Goal: Task Accomplishment & Management: Manage account settings

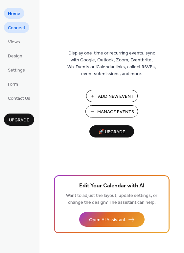
click at [21, 27] on span "Connect" at bounding box center [16, 28] width 17 height 7
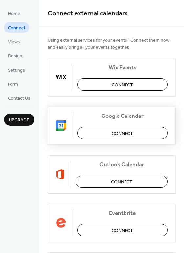
click at [145, 131] on button "Connect" at bounding box center [122, 133] width 90 height 12
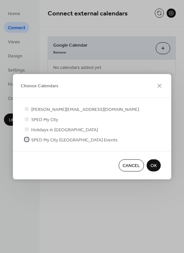
click at [53, 141] on span "SPED My City Ottawa Events" at bounding box center [74, 140] width 86 height 7
click at [155, 166] on span "OK" at bounding box center [153, 165] width 6 height 7
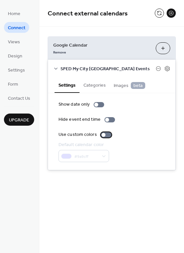
click at [104, 135] on div at bounding box center [106, 134] width 11 height 5
click at [98, 104] on div at bounding box center [99, 104] width 11 height 5
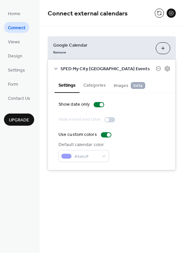
click at [95, 86] on button "Categories" at bounding box center [94, 84] width 30 height 15
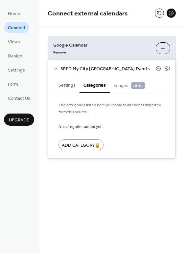
click at [121, 87] on span "Images beta" at bounding box center [130, 85] width 32 height 7
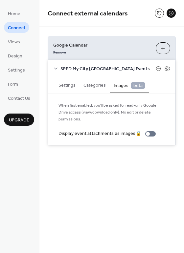
click at [117, 88] on span "Images beta" at bounding box center [130, 85] width 32 height 7
click at [95, 85] on button "Categories" at bounding box center [94, 84] width 30 height 15
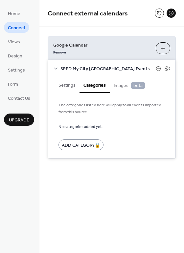
click at [149, 181] on div "Connect external calendars Google Calendar Remove Choose Calendars SPED My City…" at bounding box center [111, 126] width 144 height 253
click at [171, 13] on button at bounding box center [170, 13] width 9 height 9
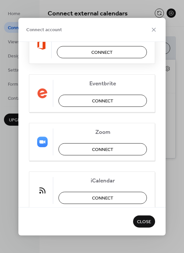
scroll to position [132, 0]
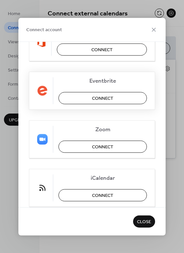
click at [117, 93] on button "Connect" at bounding box center [102, 98] width 88 height 12
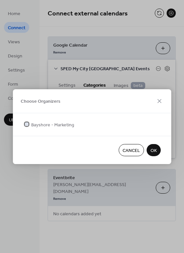
click at [64, 125] on span "Bayshore - Marketing" at bounding box center [52, 124] width 43 height 7
click at [152, 149] on span "OK" at bounding box center [153, 150] width 6 height 7
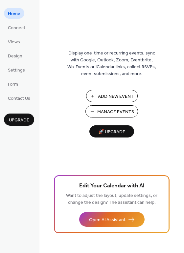
click at [122, 111] on span "Manage Events" at bounding box center [115, 112] width 37 height 7
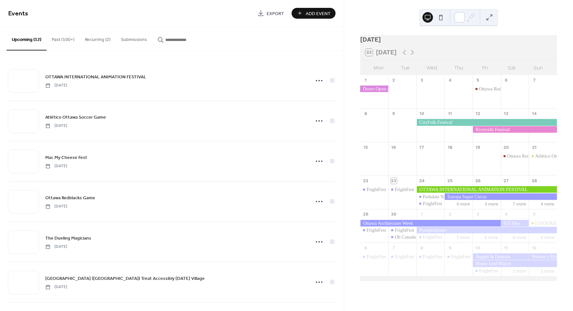
click at [428, 225] on div at bounding box center [430, 223] width 140 height 7
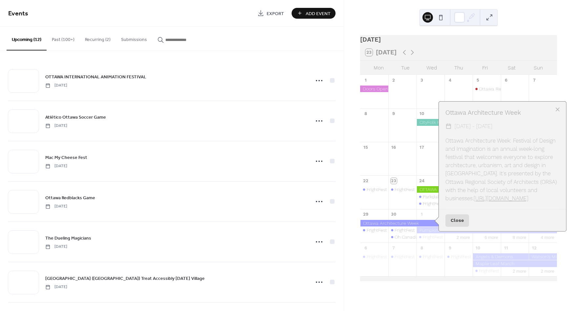
click at [449, 222] on button "Close" at bounding box center [458, 221] width 24 height 12
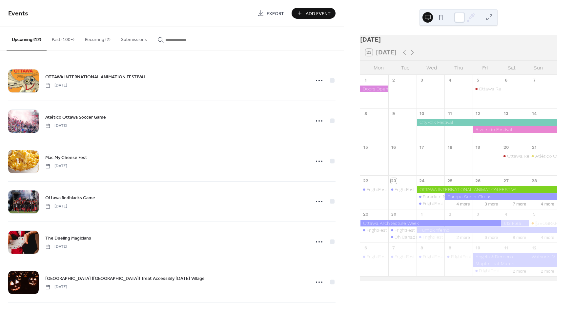
click at [473, 200] on div at bounding box center [501, 197] width 113 height 7
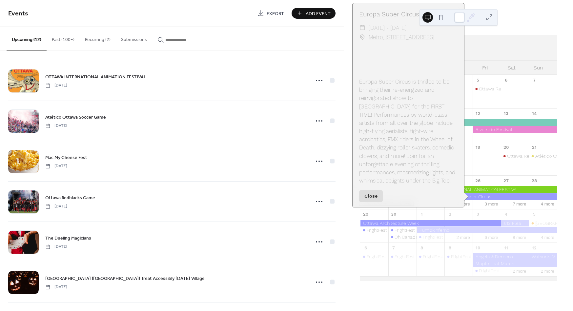
click at [463, 227] on div at bounding box center [430, 223] width 140 height 7
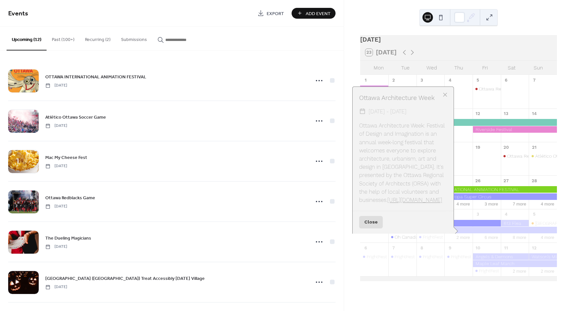
click at [473, 234] on div at bounding box center [487, 230] width 140 height 7
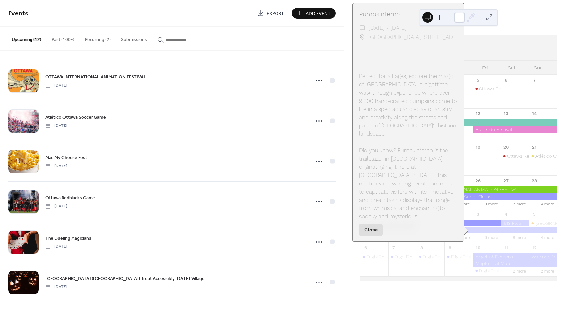
click at [509, 220] on div "4" at bounding box center [515, 214] width 28 height 11
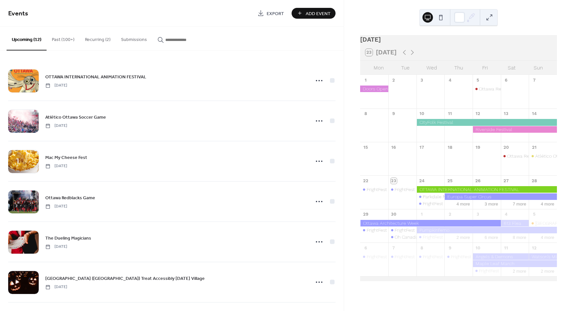
click at [510, 226] on div at bounding box center [515, 223] width 28 height 7
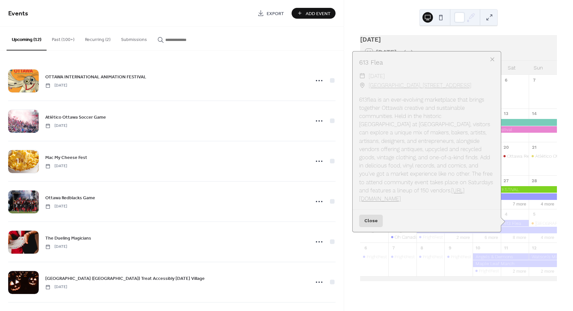
click at [506, 260] on div at bounding box center [501, 257] width 56 height 7
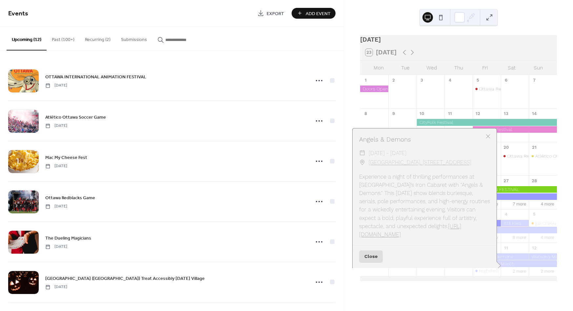
click at [506, 267] on div at bounding box center [515, 264] width 84 height 7
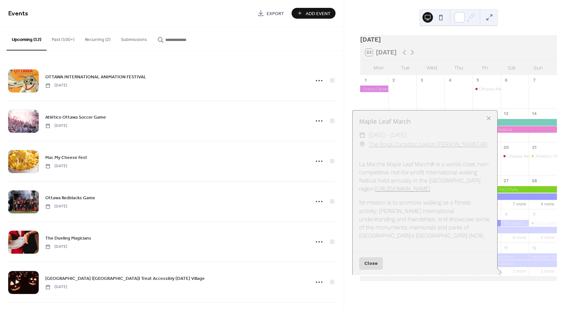
click at [484, 115] on div at bounding box center [488, 118] width 9 height 9
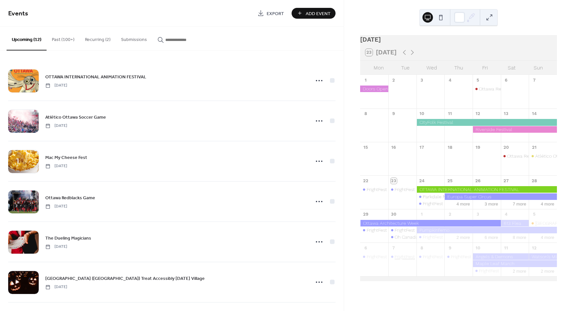
click at [406, 260] on div "FrightFest" at bounding box center [405, 257] width 20 height 7
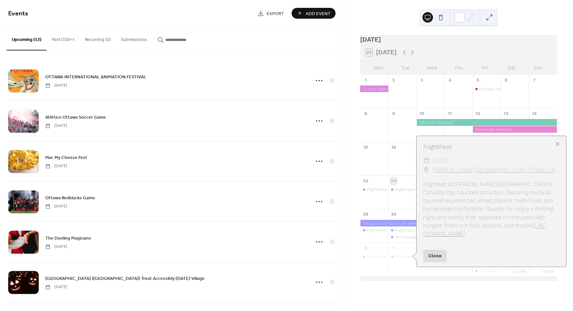
click at [558, 147] on div at bounding box center [557, 143] width 9 height 9
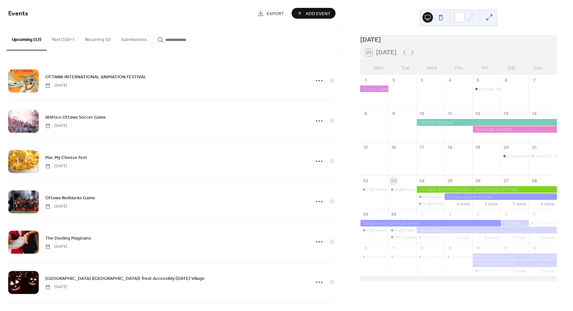
click at [493, 16] on button at bounding box center [489, 17] width 11 height 11
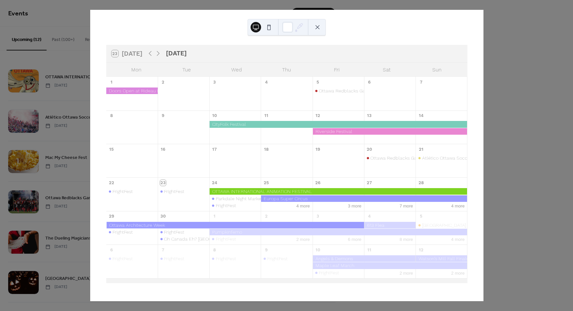
click at [289, 200] on div at bounding box center [364, 199] width 206 height 7
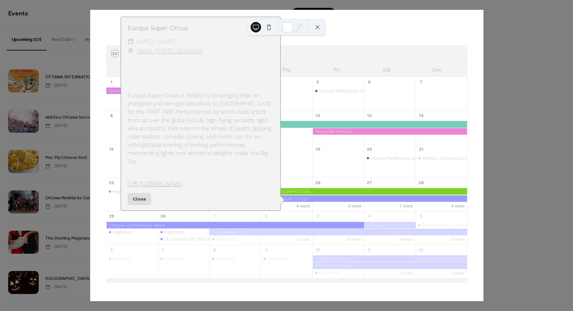
click at [205, 32] on div "Europa Super Circus" at bounding box center [201, 29] width 160 height 10
click at [414, 15] on div "23 [DATE] [DATE] Mon Tue Wed Thu Fri Sat Sun 1 2 3 4 5 Ottawa Redblacks Game 6 …" at bounding box center [287, 156] width 394 height 292
